Goal: Check status: Check status

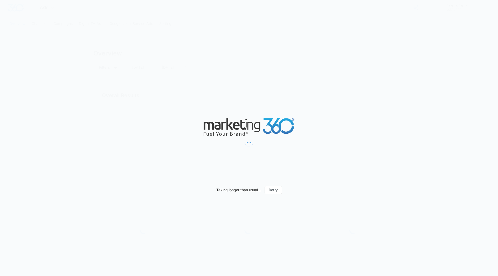
type input "[DATE]"
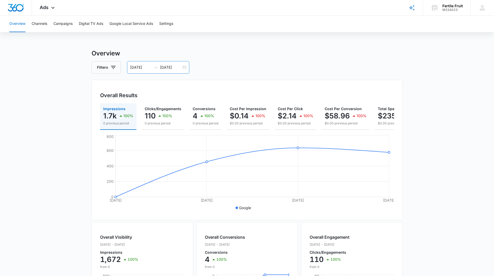
click at [184, 67] on div "[DATE] [DATE]" at bounding box center [158, 67] width 62 height 12
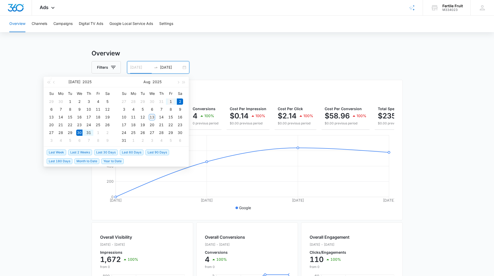
type input "[DATE]"
click at [169, 103] on div "1" at bounding box center [170, 102] width 6 height 6
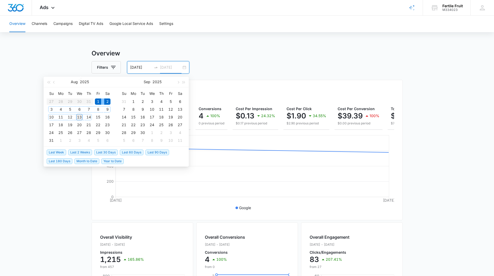
type input "[DATE]"
click at [78, 118] on div "13" at bounding box center [79, 117] width 6 height 6
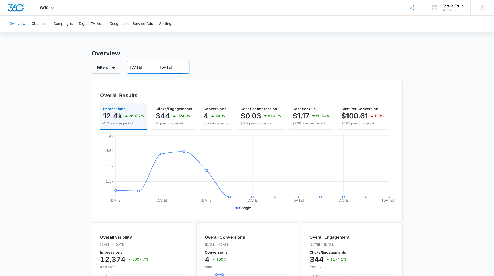
click at [185, 68] on div "[DATE] [DATE]" at bounding box center [158, 67] width 62 height 12
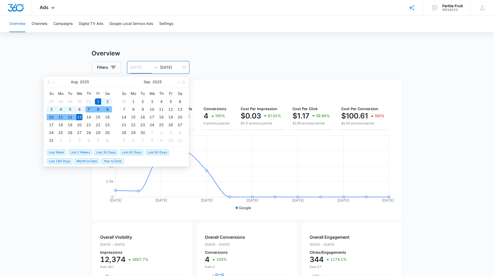
type input "[DATE]"
click at [81, 110] on div "6" at bounding box center [79, 109] width 6 height 6
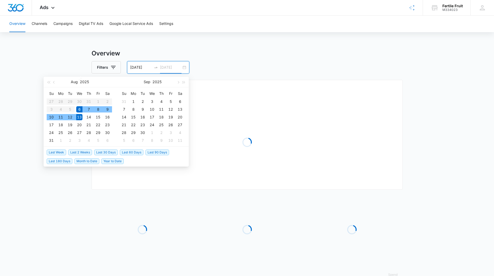
type input "[DATE]"
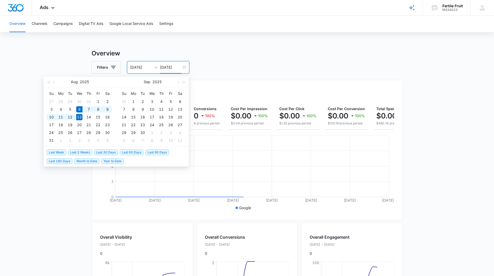
click at [20, 117] on main "Overview Filters [DATE] [DATE] Overall Results Impressions 0 100% 12.8k previou…" at bounding box center [247, 228] width 494 height 359
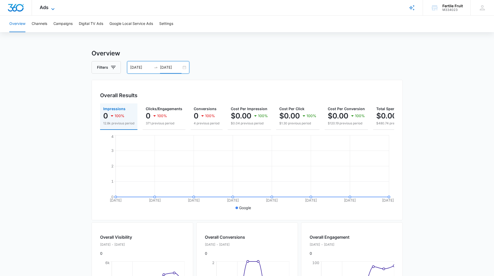
click at [47, 8] on span "Ads" at bounding box center [44, 7] width 9 height 5
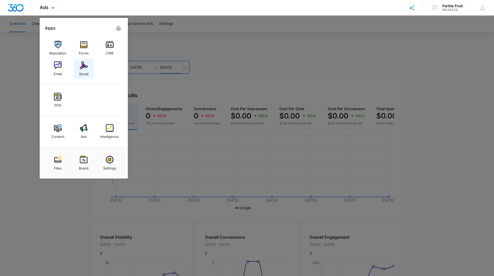
click at [83, 65] on img at bounding box center [84, 65] width 8 height 8
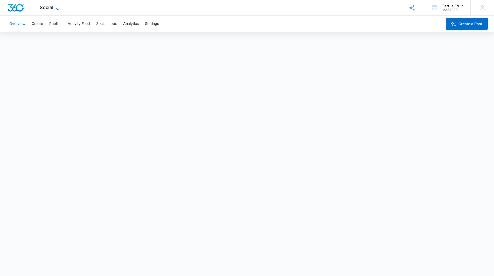
click at [48, 9] on span "Social" at bounding box center [47, 7] width 14 height 5
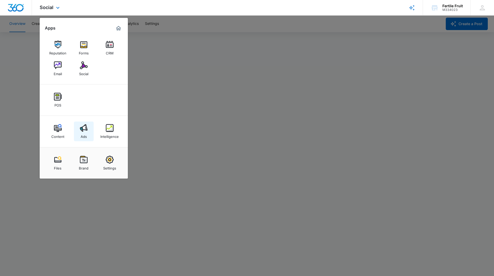
click at [83, 130] on img at bounding box center [84, 128] width 8 height 8
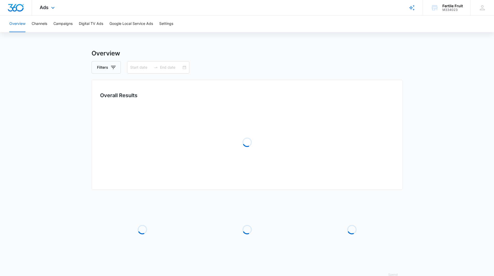
type input "[DATE]"
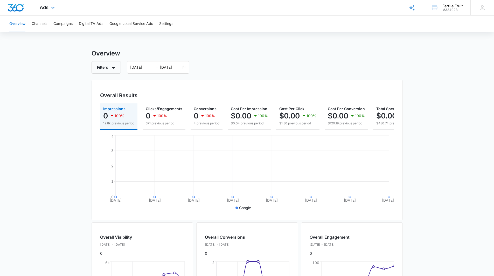
click at [47, 10] on div "Ads Apps Reputation Forms CRM Email Social POS Content Ads Intelligence Files B…" at bounding box center [48, 7] width 32 height 15
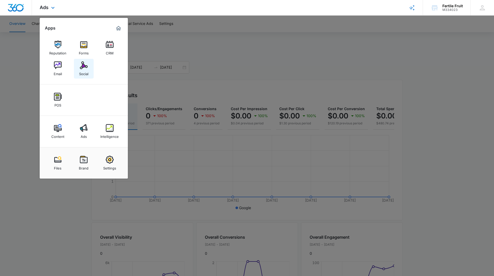
click at [80, 65] on img at bounding box center [84, 65] width 8 height 8
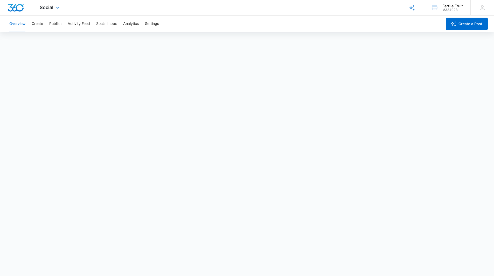
click at [46, 3] on div "Social Apps Reputation Forms CRM Email Social POS Content Ads Intelligence File…" at bounding box center [50, 7] width 37 height 15
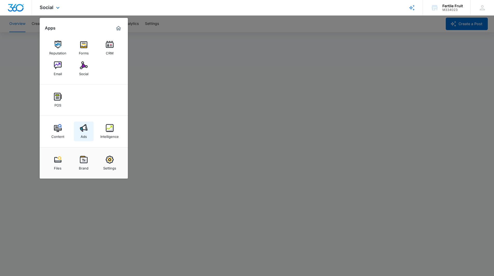
click at [85, 131] on img at bounding box center [84, 128] width 8 height 8
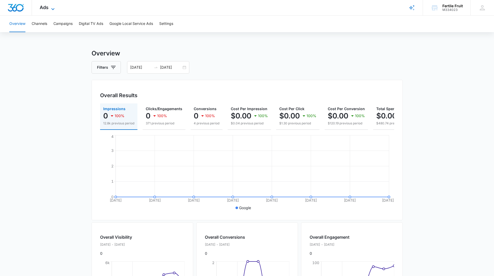
click at [47, 7] on span "Ads" at bounding box center [44, 7] width 9 height 5
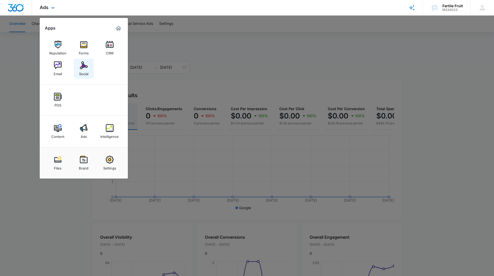
click at [82, 65] on img at bounding box center [84, 65] width 8 height 8
